Goal: Task Accomplishment & Management: Manage account settings

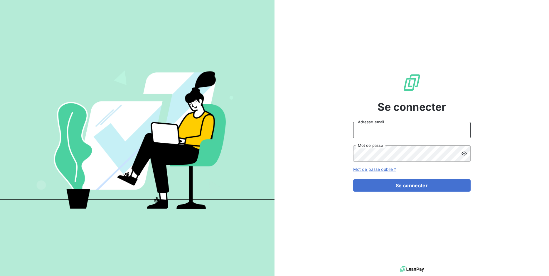
click at [376, 128] on input "Adresse email" at bounding box center [411, 130] width 117 height 16
drag, startPoint x: 378, startPoint y: 137, endPoint x: 379, endPoint y: 141, distance: 4.2
click at [378, 137] on input "Adresse email" at bounding box center [411, 130] width 117 height 16
click at [378, 132] on input "Adresse email" at bounding box center [411, 130] width 117 height 16
drag, startPoint x: 374, startPoint y: 129, endPoint x: 406, endPoint y: 128, distance: 31.7
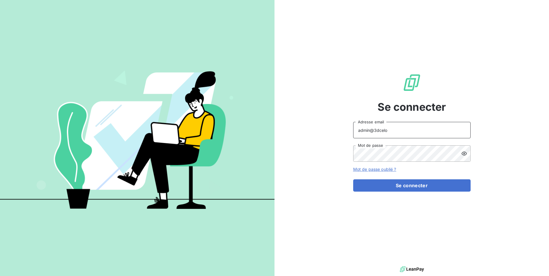
click at [406, 128] on input "admin@3dcelo" at bounding box center [411, 130] width 117 height 16
type input "admin@sonatelmobile"
click at [419, 186] on button "Se connecter" at bounding box center [411, 186] width 117 height 12
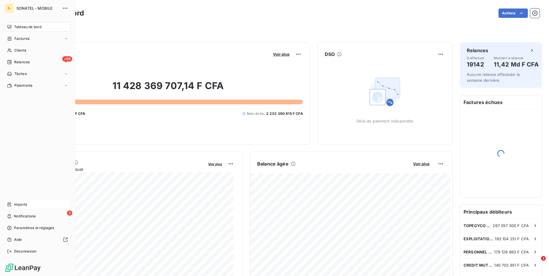
click at [9, 204] on icon at bounding box center [10, 205] width 4 height 4
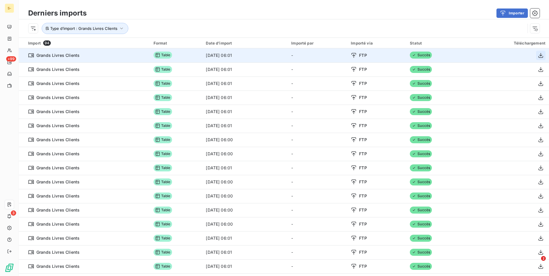
click at [537, 54] on icon "button" at bounding box center [540, 56] width 6 height 6
